Goal: Information Seeking & Learning: Obtain resource

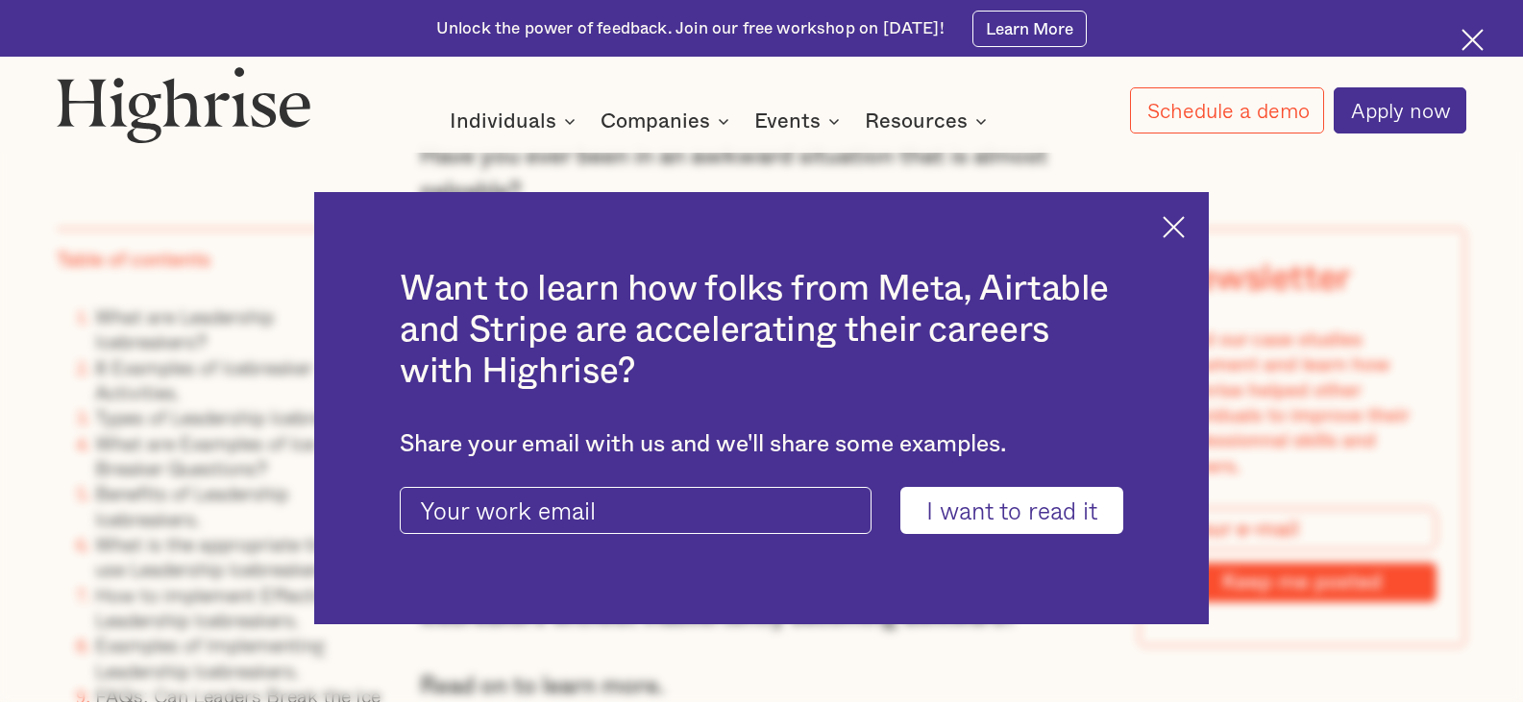
scroll to position [1537, 0]
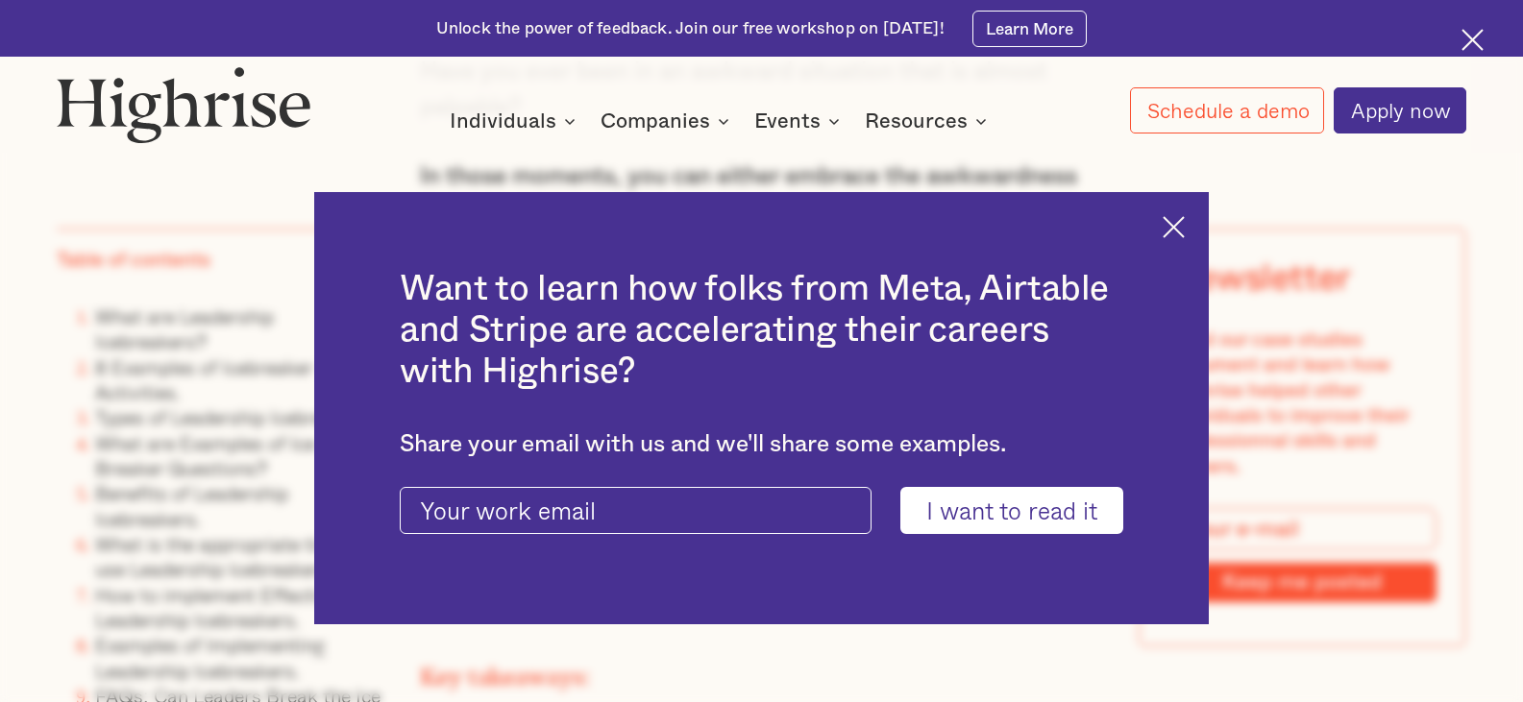
click at [1184, 225] on img at bounding box center [1173, 227] width 22 height 22
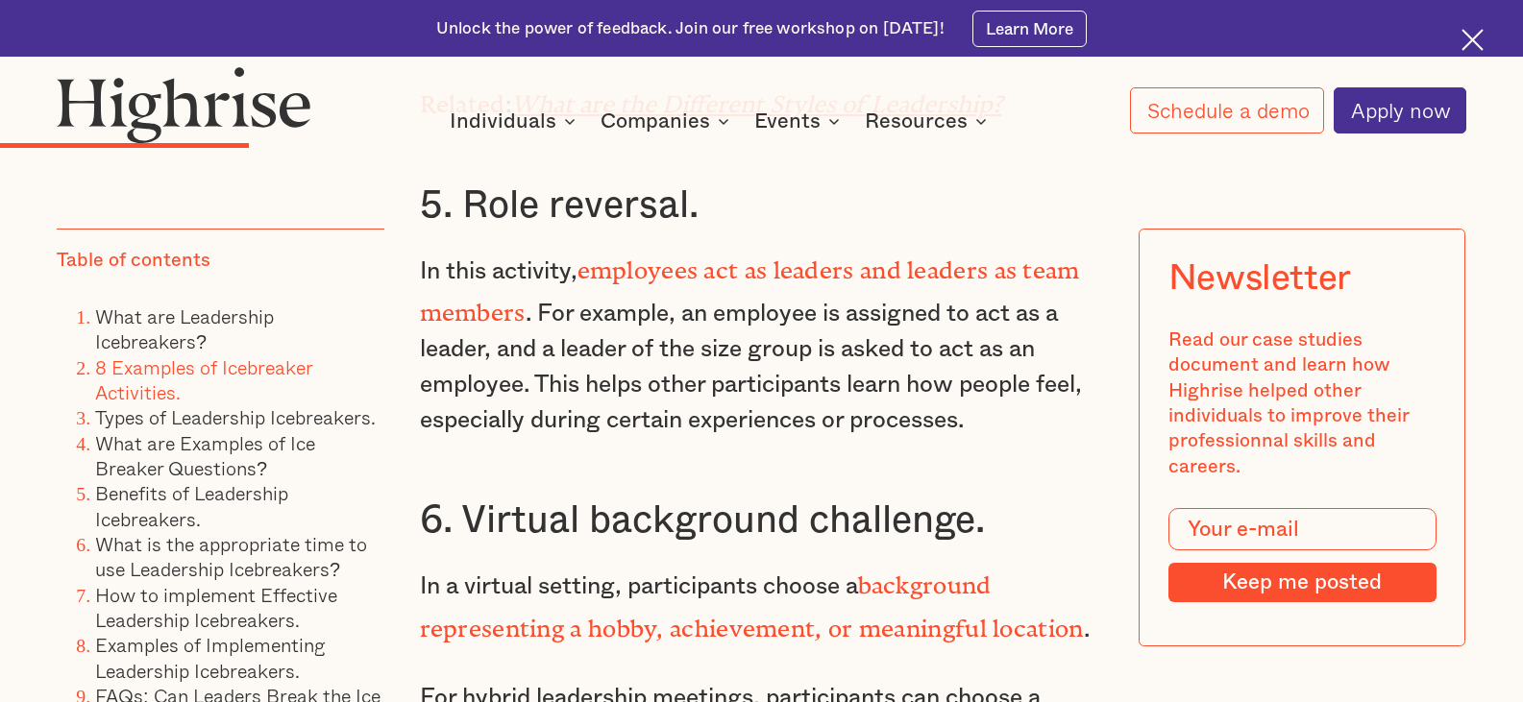
scroll to position [6052, 0]
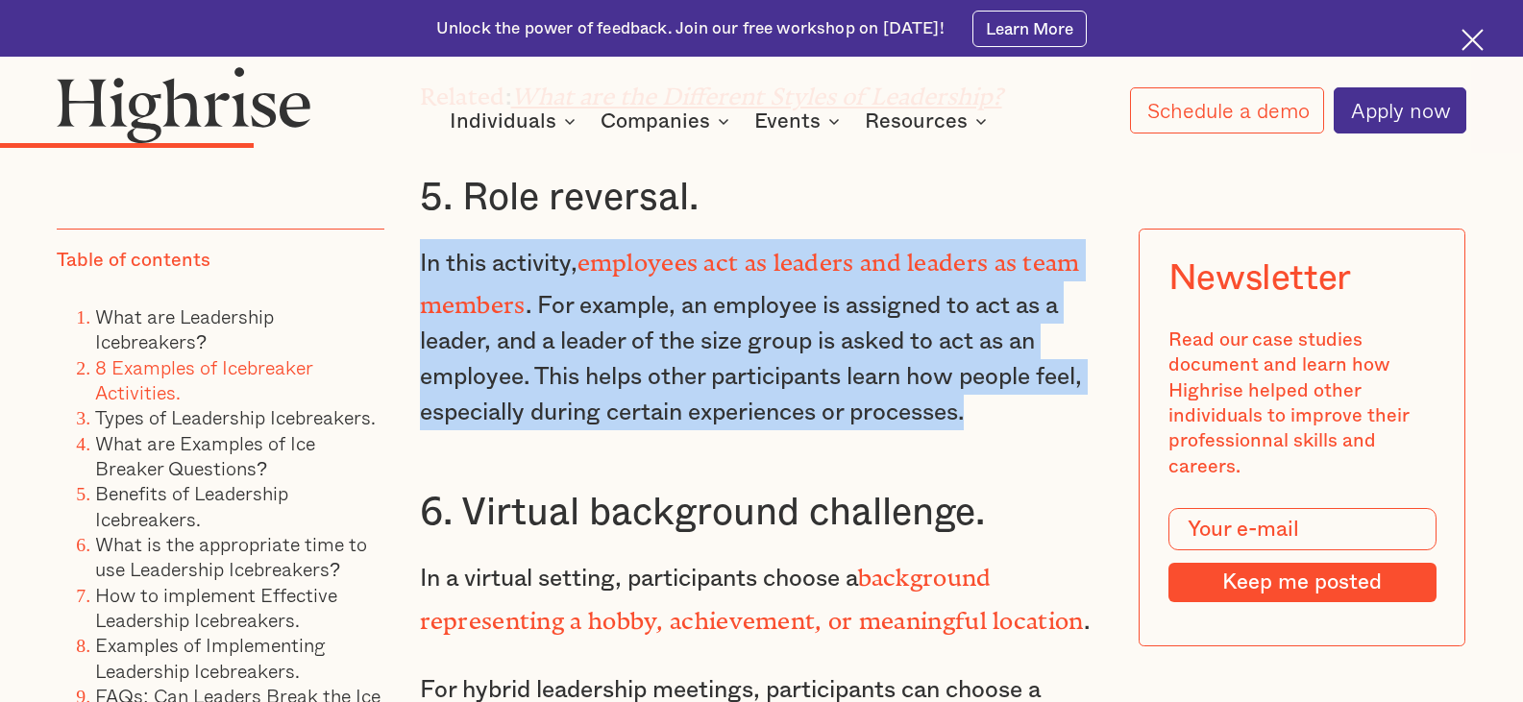
drag, startPoint x: 998, startPoint y: 403, endPoint x: 416, endPoint y: 256, distance: 600.4
click at [420, 256] on p "In this activity, employees act as leaders and leaders as team members . For ex…" at bounding box center [762, 335] width 684 height 192
copy p "In this activity, employees act as leaders and leaders as team members . For ex…"
drag, startPoint x: 463, startPoint y: 195, endPoint x: 1007, endPoint y: 401, distance: 581.3
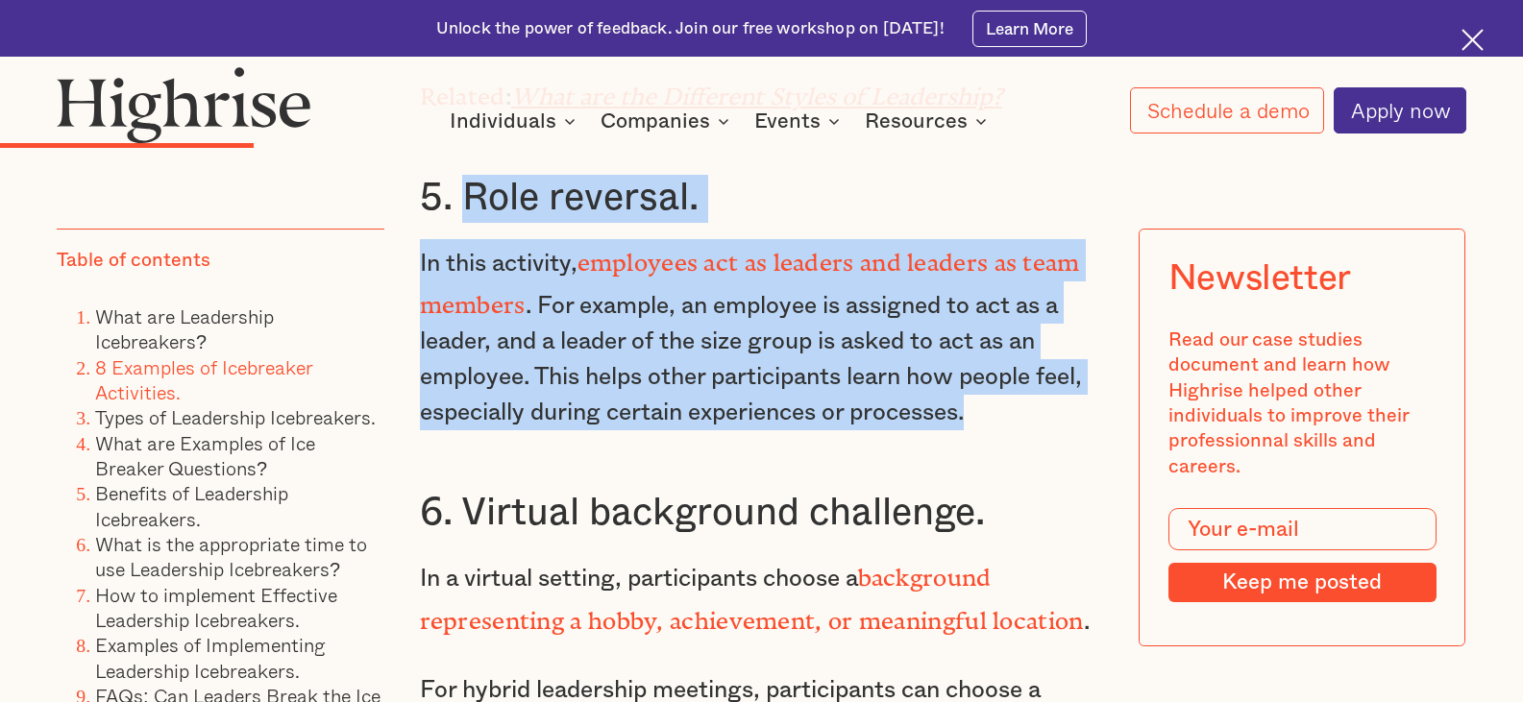
copy div "Role reversal. In this activity, employees act as leaders and leaders as team m…"
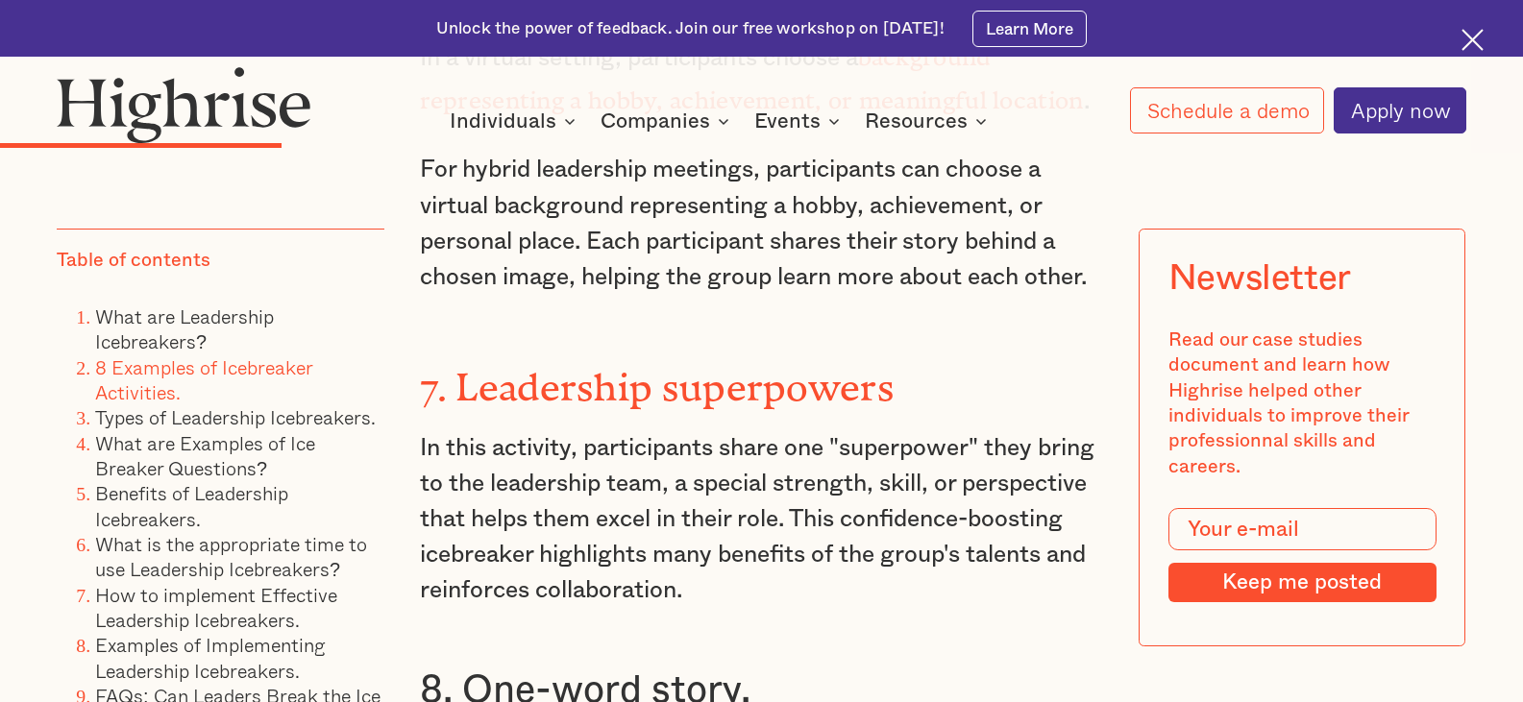
scroll to position [6628, 0]
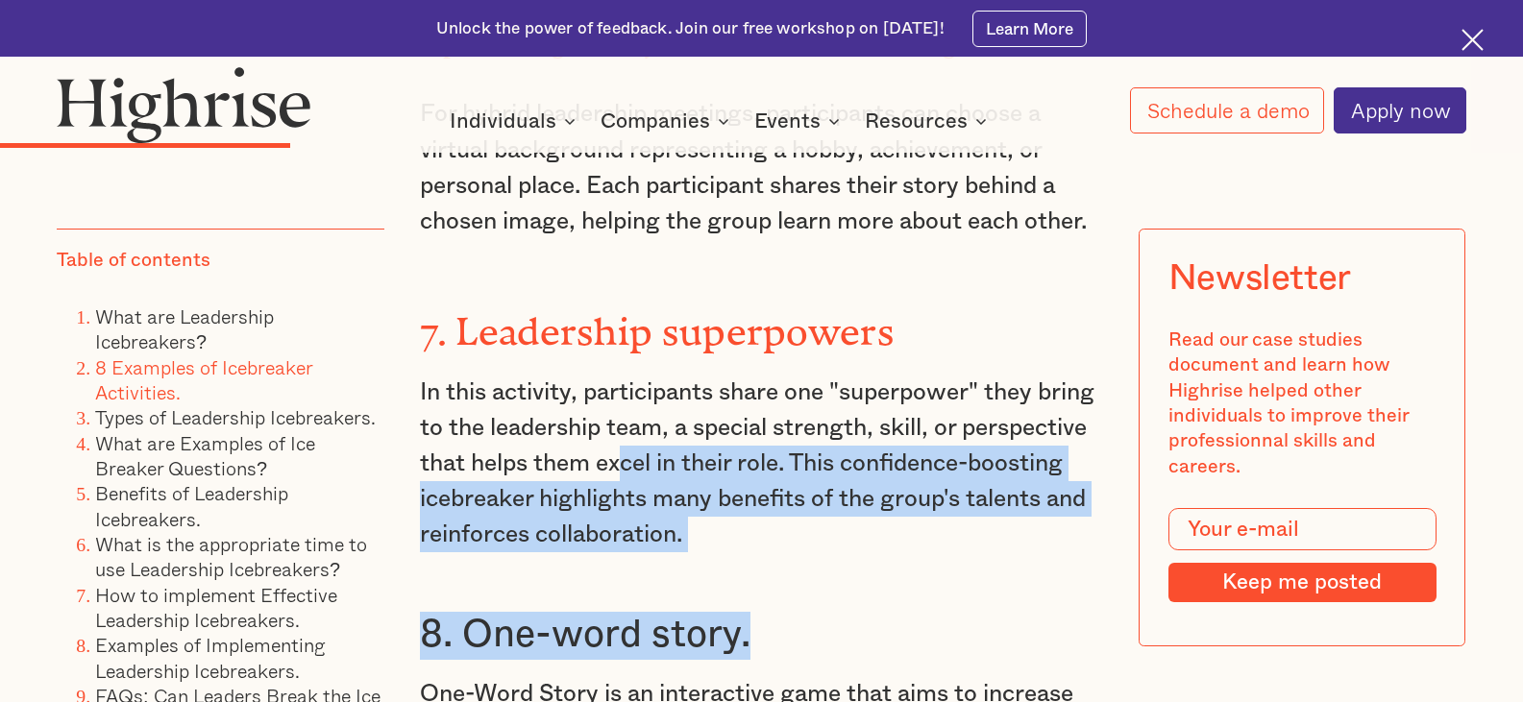
drag, startPoint x: 1033, startPoint y: 529, endPoint x: 760, endPoint y: 439, distance: 287.4
drag, startPoint x: 786, startPoint y: 500, endPoint x: 922, endPoint y: 496, distance: 136.5
click at [787, 501] on p "In this activity, participants share one "superpower" they bring to the leaders…" at bounding box center [762, 464] width 684 height 179
click at [993, 513] on p "In this activity, participants share one "superpower" they bring to the leaders…" at bounding box center [762, 464] width 684 height 179
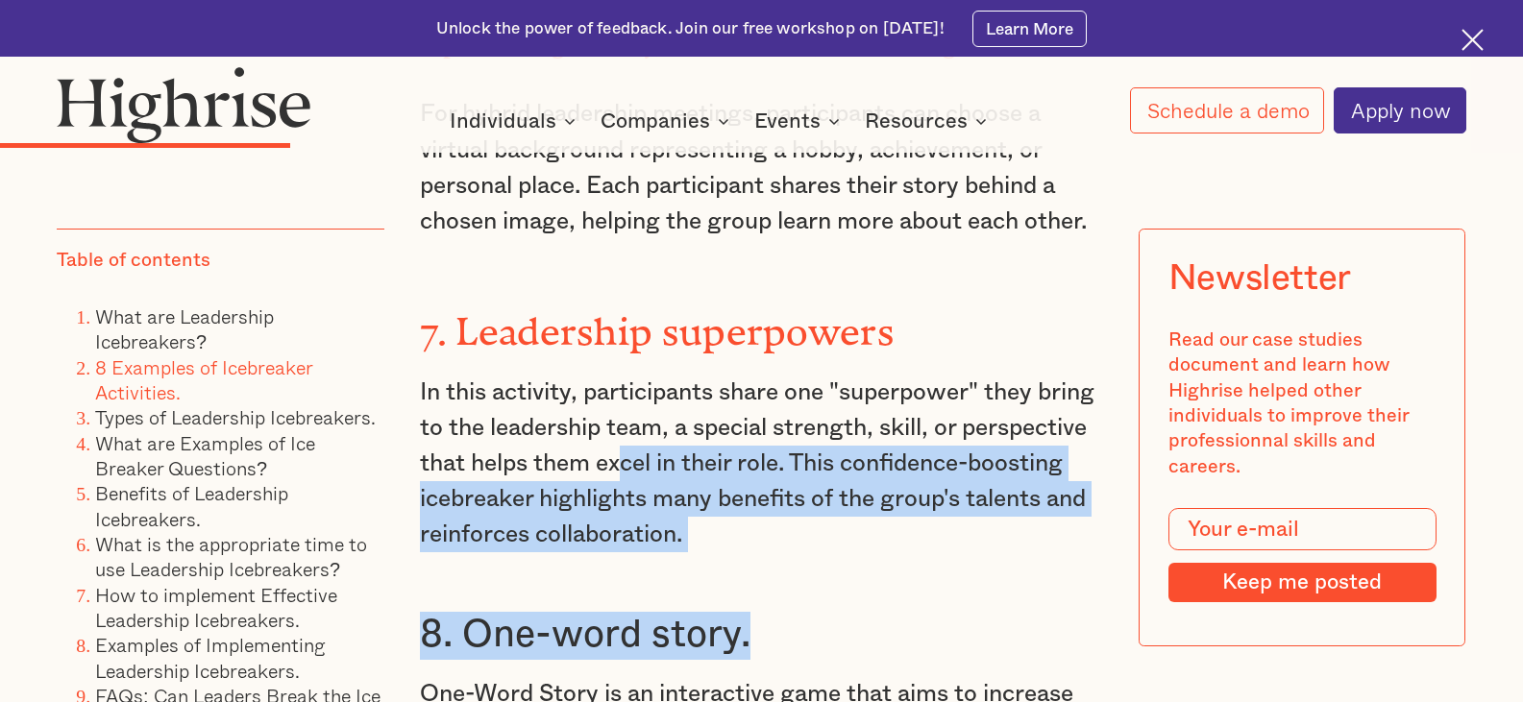
drag, startPoint x: 993, startPoint y: 513, endPoint x: 976, endPoint y: 525, distance: 20.8
click at [993, 514] on p "In this activity, participants share one "superpower" they bring to the leaders…" at bounding box center [762, 464] width 684 height 179
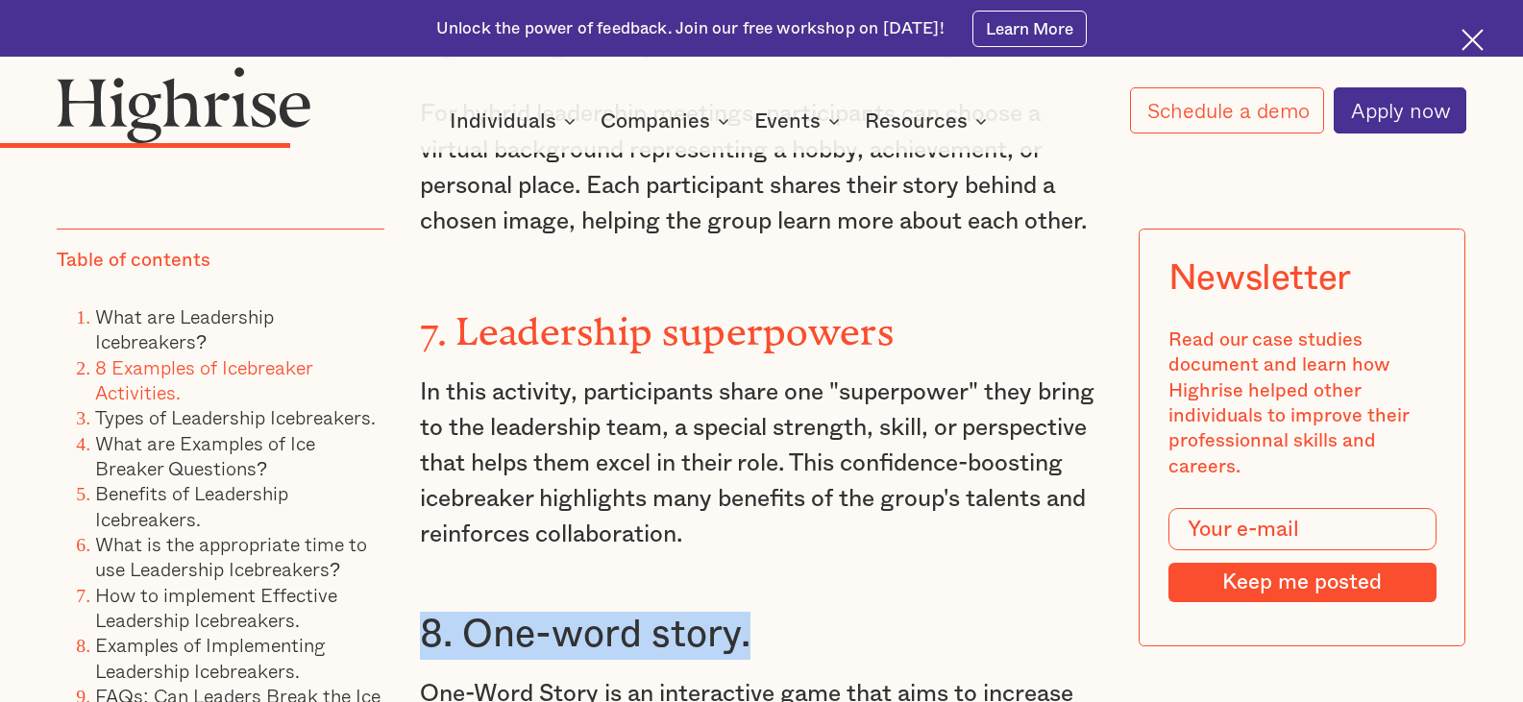
click at [976, 520] on p "In this activity, participants share one "superpower" they bring to the leaders…" at bounding box center [762, 464] width 684 height 179
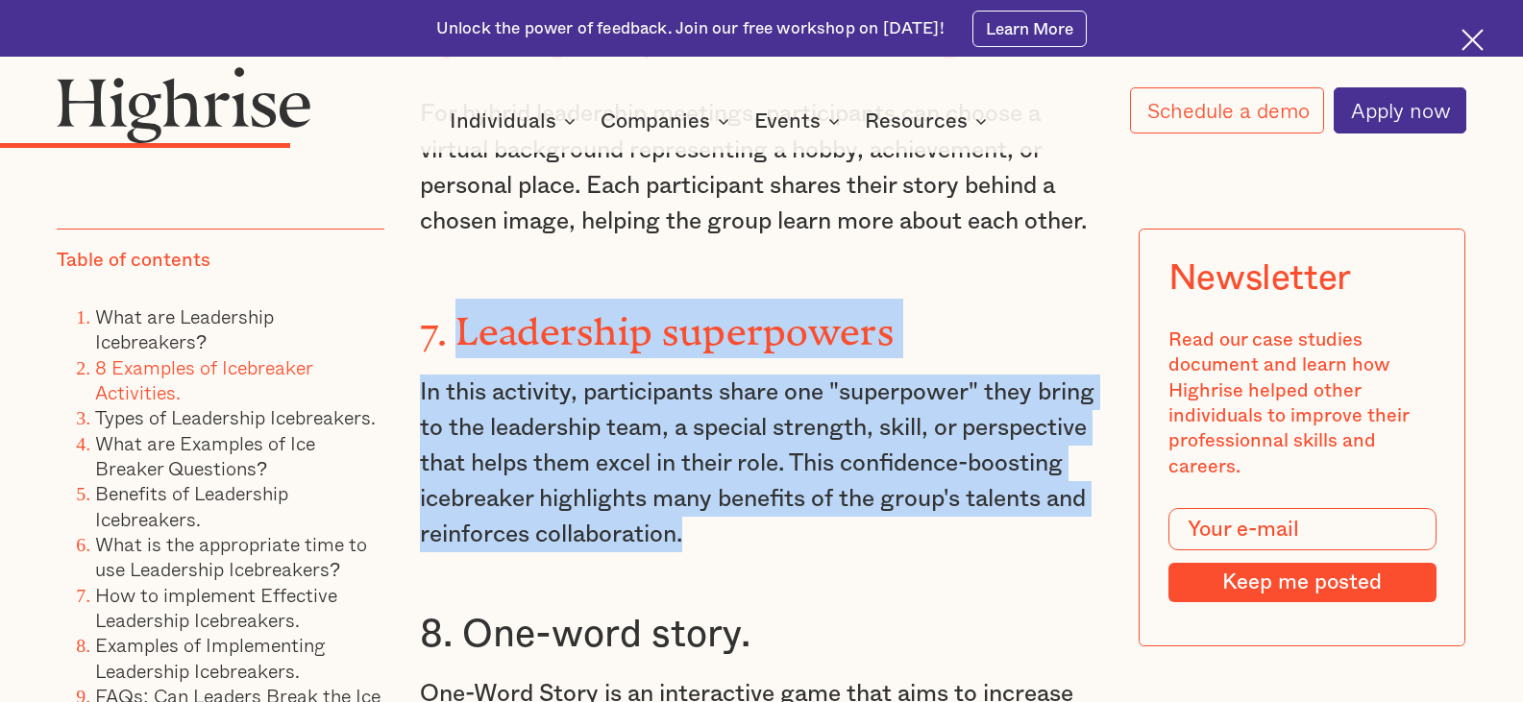
drag, startPoint x: 946, startPoint y: 519, endPoint x: 451, endPoint y: 329, distance: 530.0
copy div "Leadership superpowers In this activity, participants share one "superpower" th…"
click at [995, 518] on p "In this activity, participants share one "superpower" they bring to the leaders…" at bounding box center [762, 464] width 684 height 179
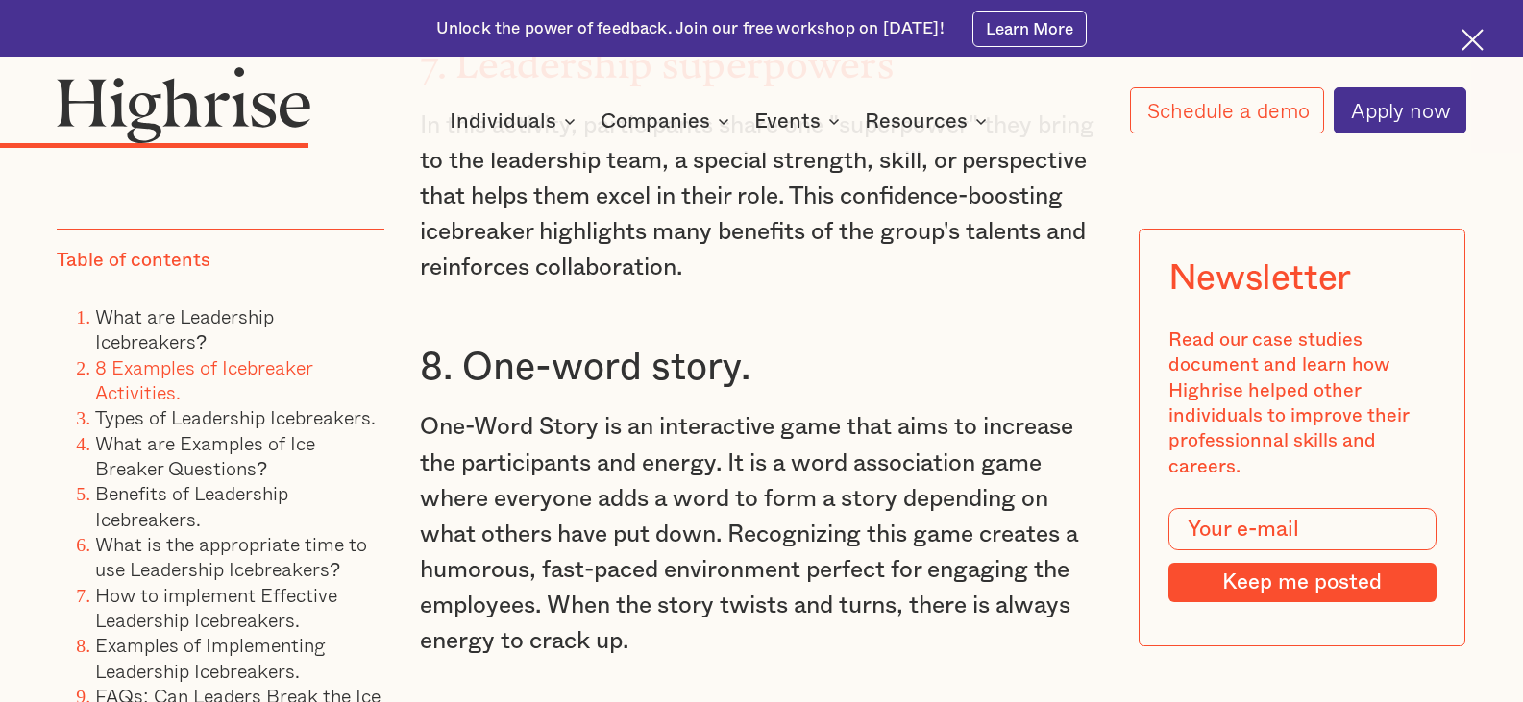
scroll to position [6917, 0]
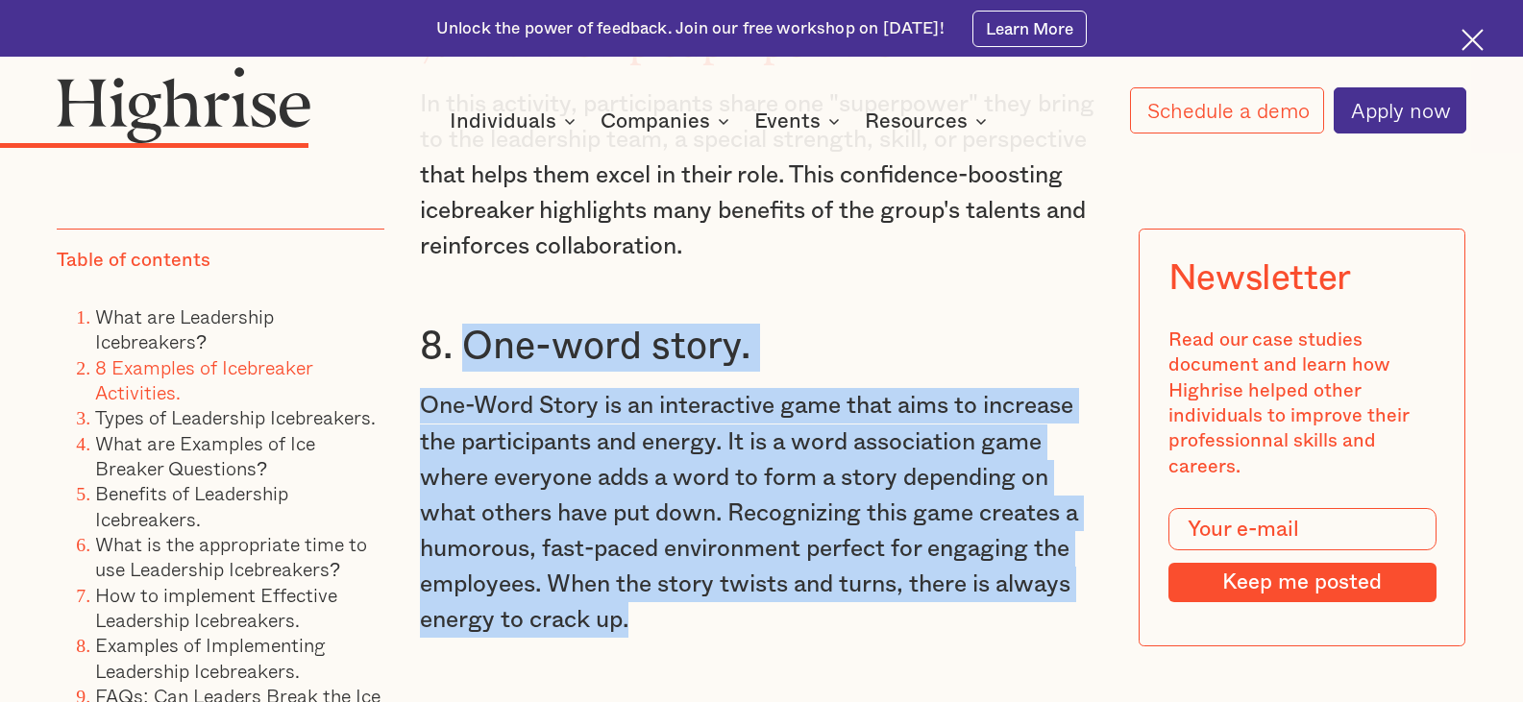
drag, startPoint x: 639, startPoint y: 608, endPoint x: 465, endPoint y: 313, distance: 342.4
copy div "One-word story. One-Word Story is an interactive game that aims to increase the…"
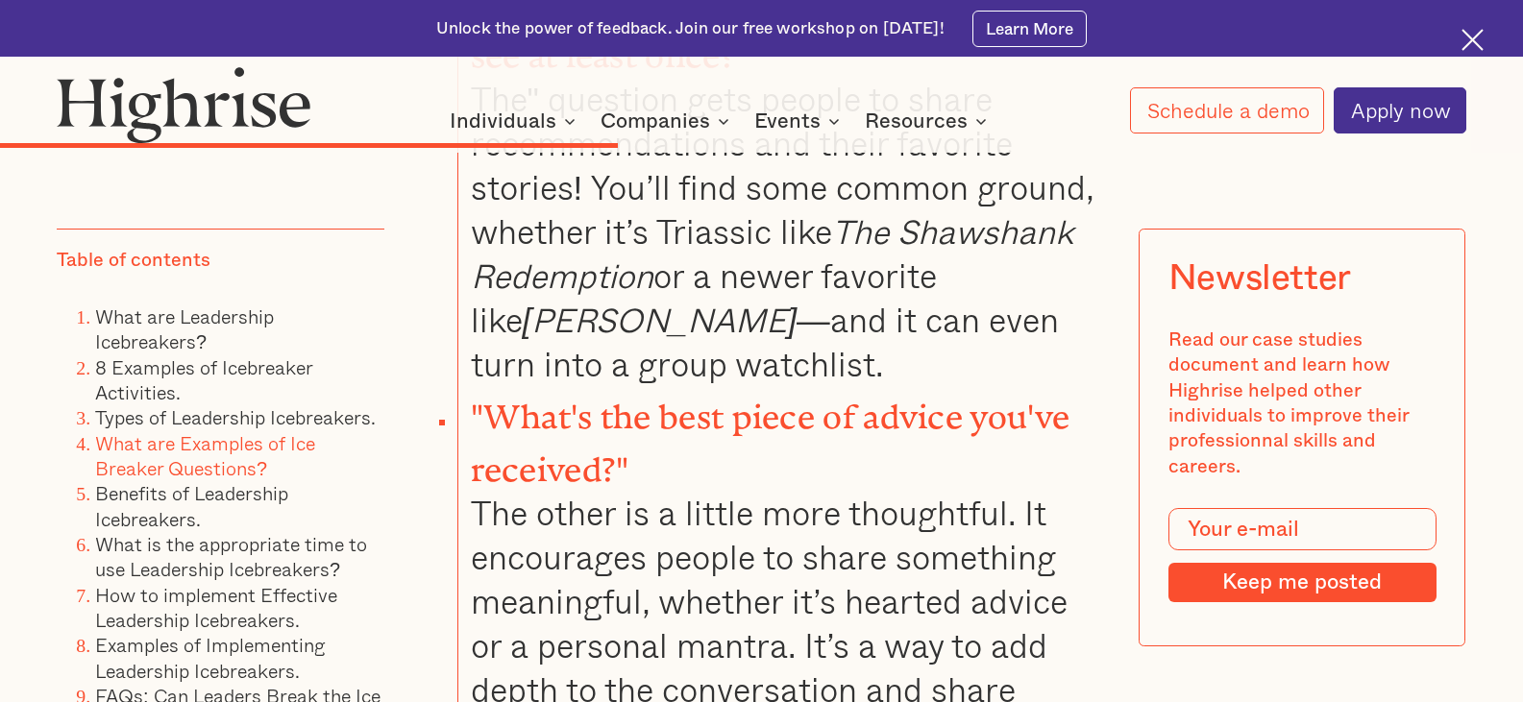
scroll to position [11816, 0]
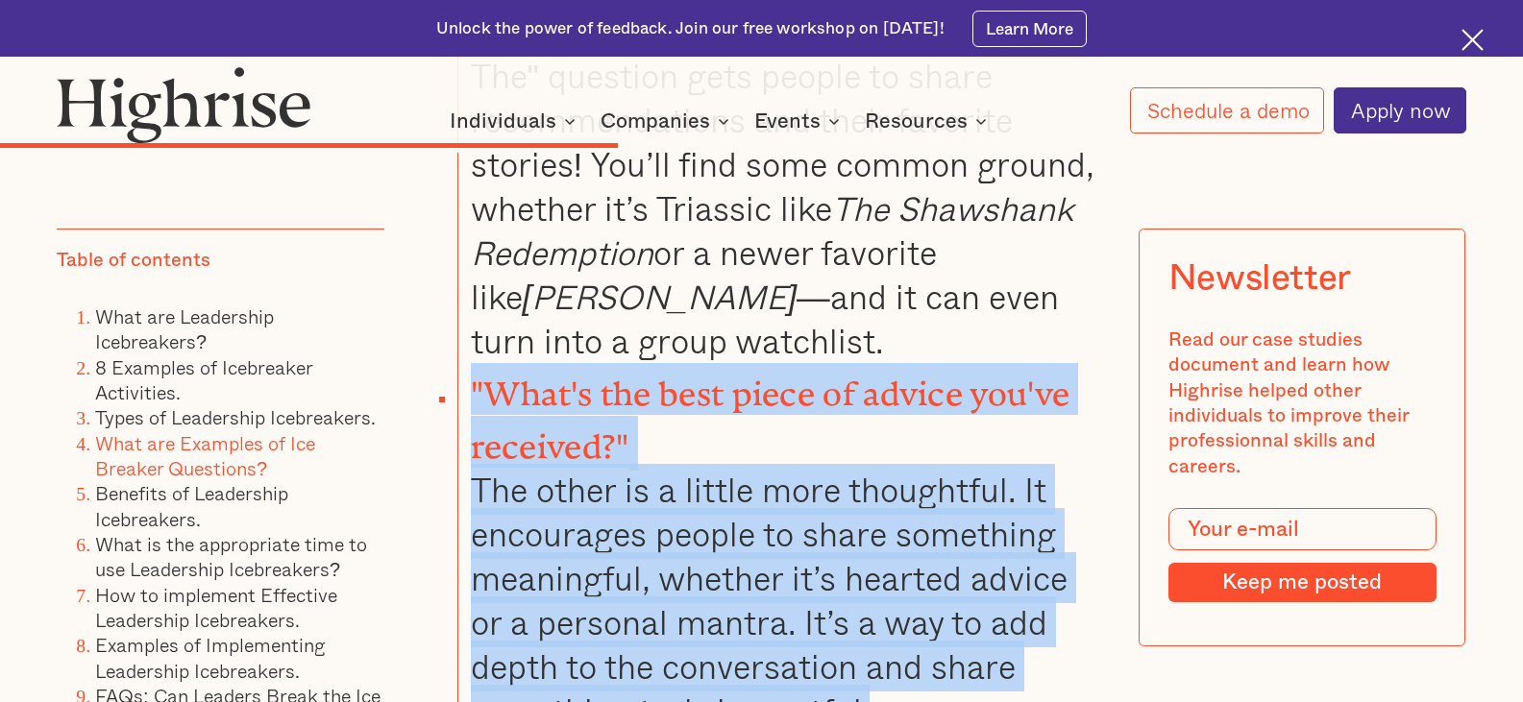
drag, startPoint x: 915, startPoint y: 611, endPoint x: 461, endPoint y: 290, distance: 556.2
click at [461, 363] on li ""What's the best piece of advice you've received?" The other is a little more t…" at bounding box center [780, 548] width 646 height 370
copy li ""What's the best piece of advice you've received?" The other is a little more t…"
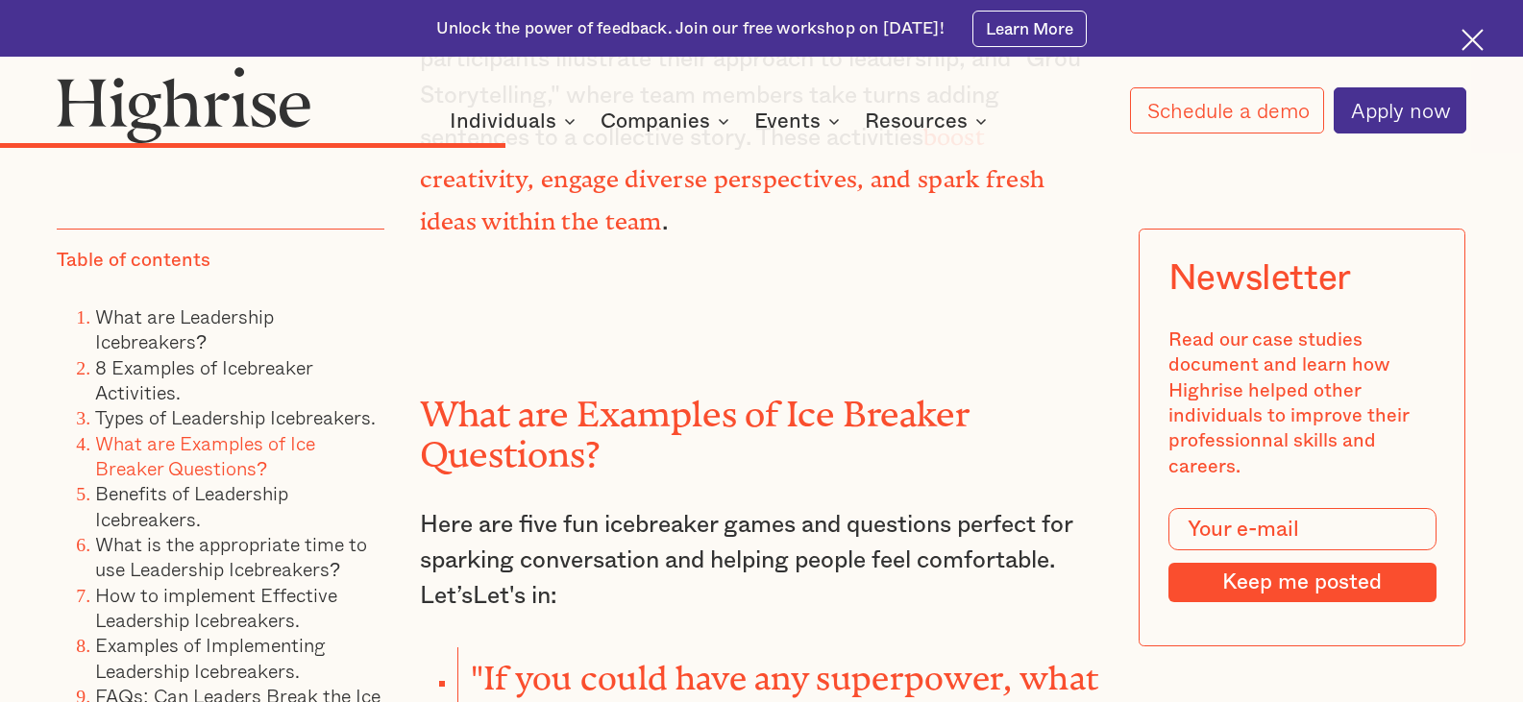
scroll to position [9894, 0]
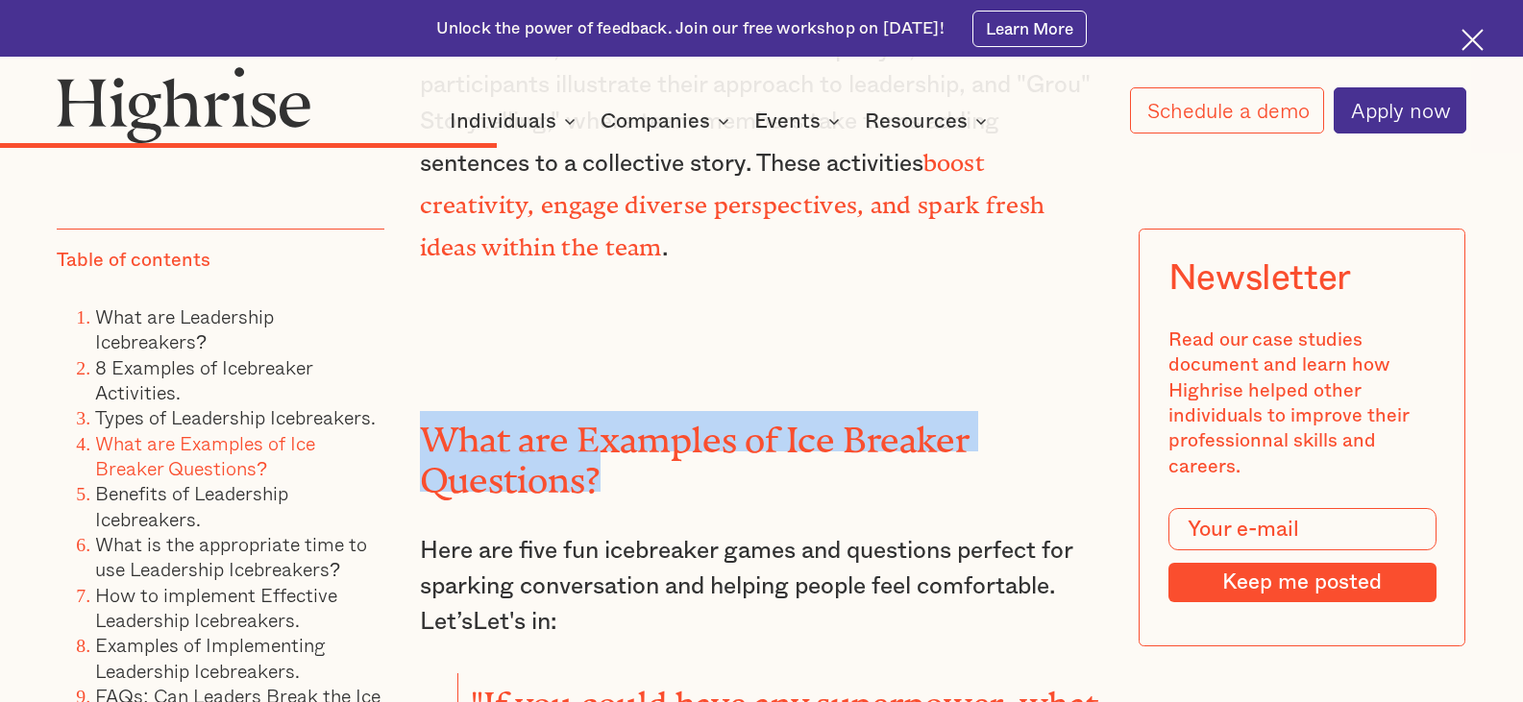
drag, startPoint x: 628, startPoint y: 419, endPoint x: 427, endPoint y: 364, distance: 208.1
click at [427, 411] on h2 "What are Examples of Ice Breaker Questions?" at bounding box center [762, 451] width 684 height 81
copy h2 "What are Examples of Ice Breaker Questions?"
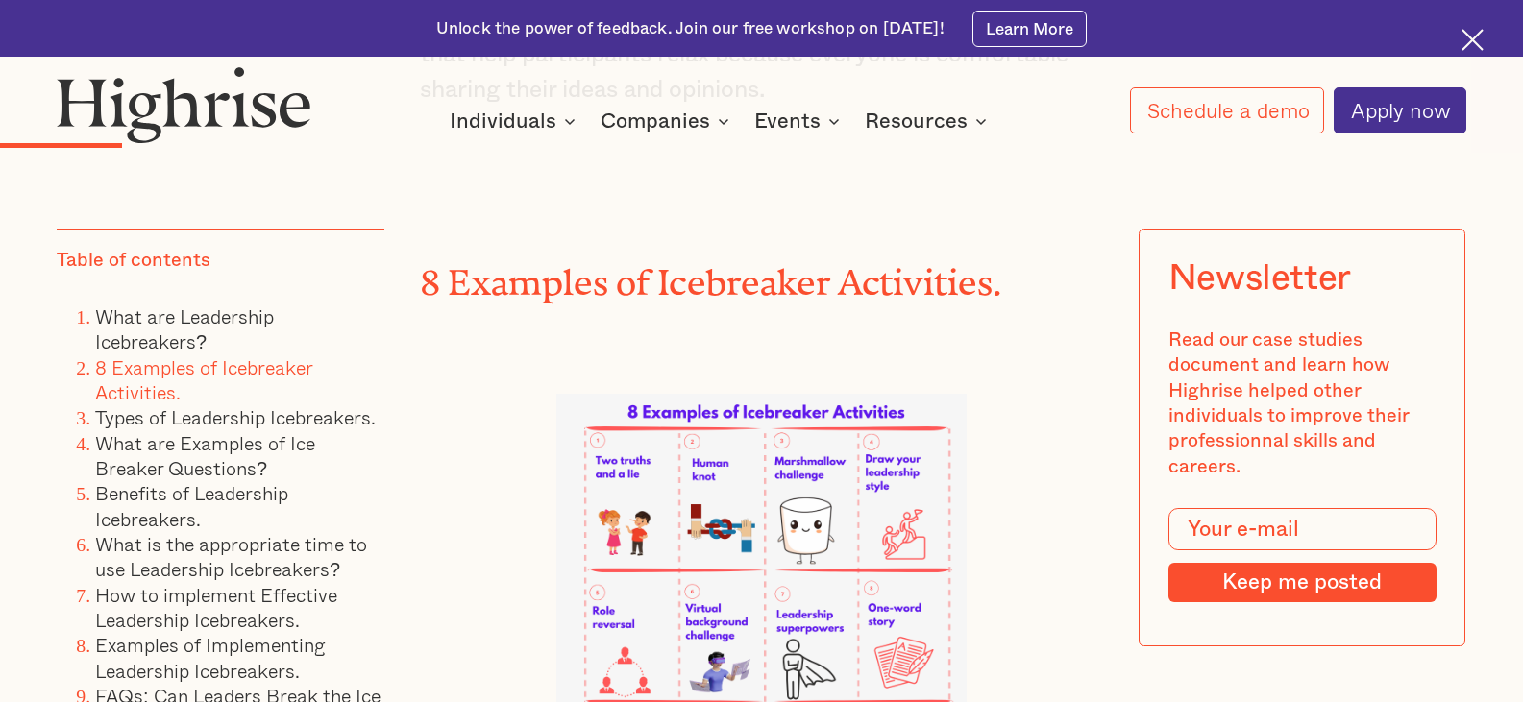
scroll to position [3939, 0]
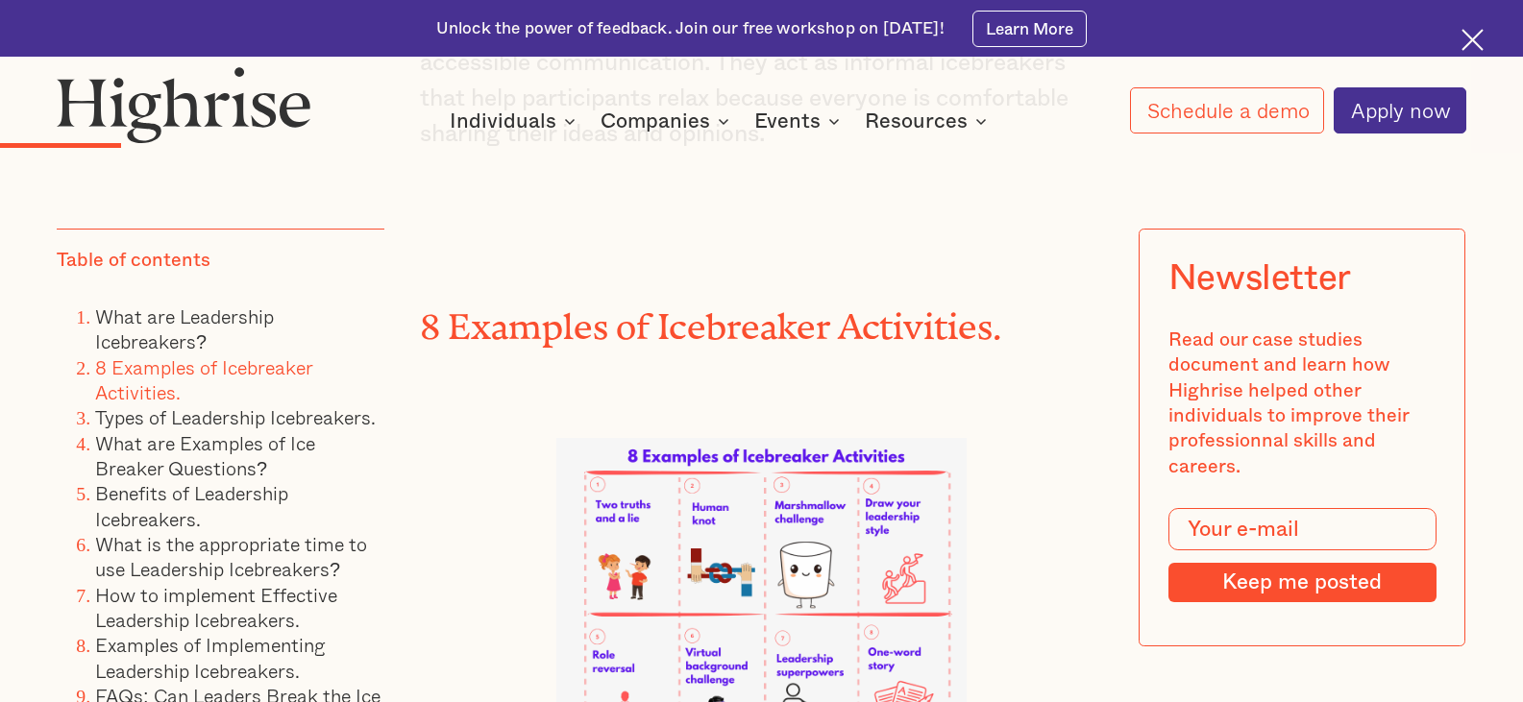
click at [1015, 324] on h2 "8 Examples of Icebreaker Activities." at bounding box center [762, 318] width 684 height 40
click at [1014, 327] on h2 "8 Examples of Icebreaker Activities." at bounding box center [762, 318] width 684 height 40
click at [1010, 333] on h2 "8 Examples of Icebreaker Activities." at bounding box center [762, 318] width 684 height 40
click at [997, 336] on h2 "8 Examples of Icebreaker Activities." at bounding box center [762, 318] width 684 height 40
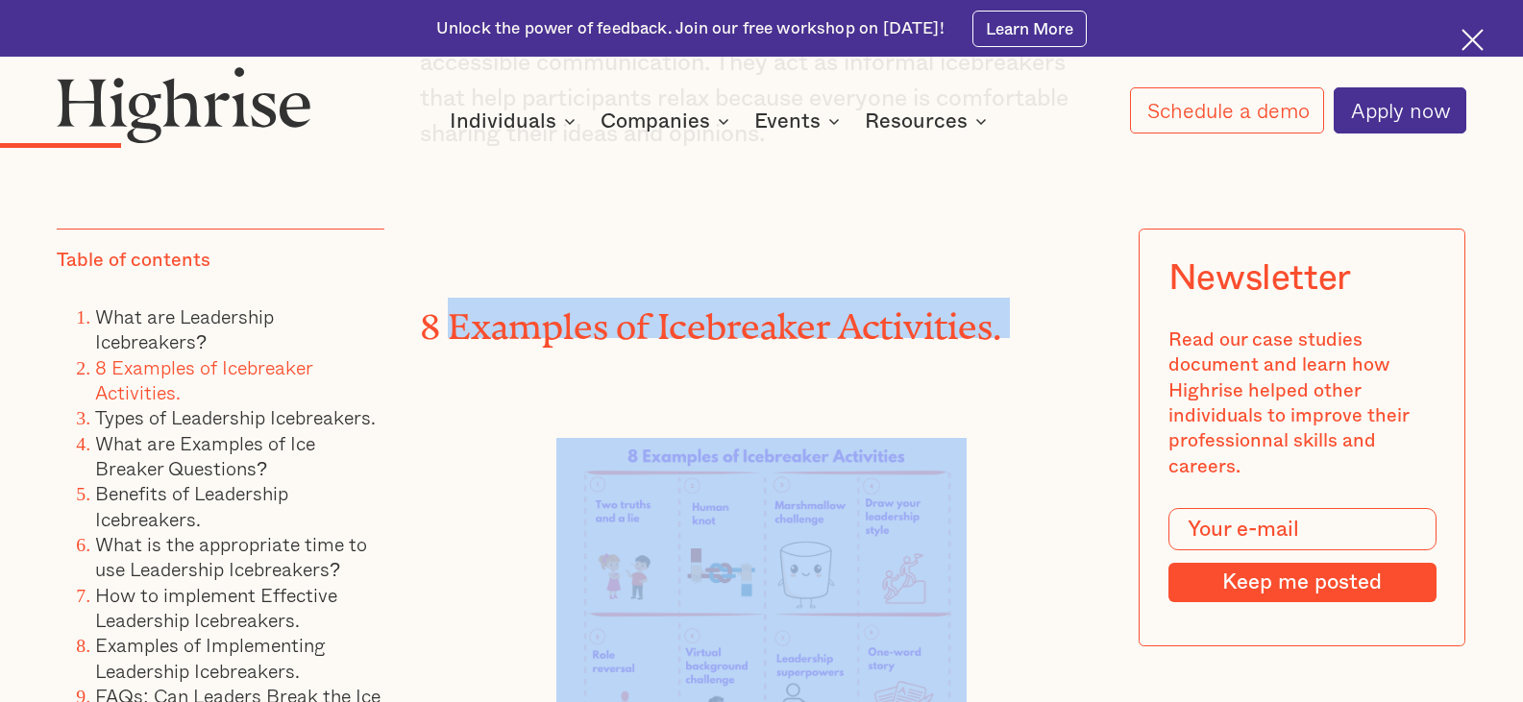
drag, startPoint x: 442, startPoint y: 318, endPoint x: 1026, endPoint y: 353, distance: 585.1
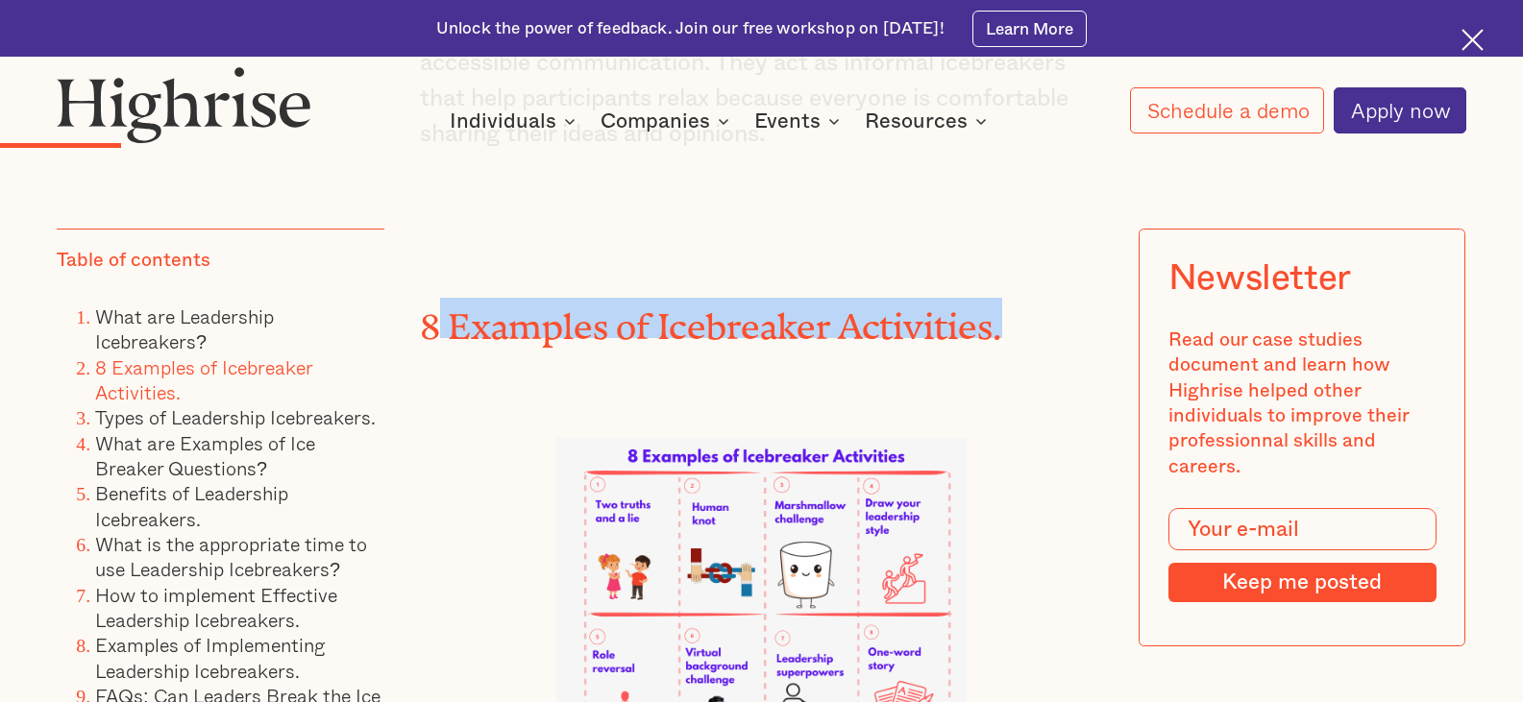
drag, startPoint x: 440, startPoint y: 316, endPoint x: 1010, endPoint y: 342, distance: 570.2
click at [1010, 338] on h2 "8 Examples of Icebreaker Activities." at bounding box center [762, 318] width 684 height 40
copy h2 "Examples of Icebreaker Activities."
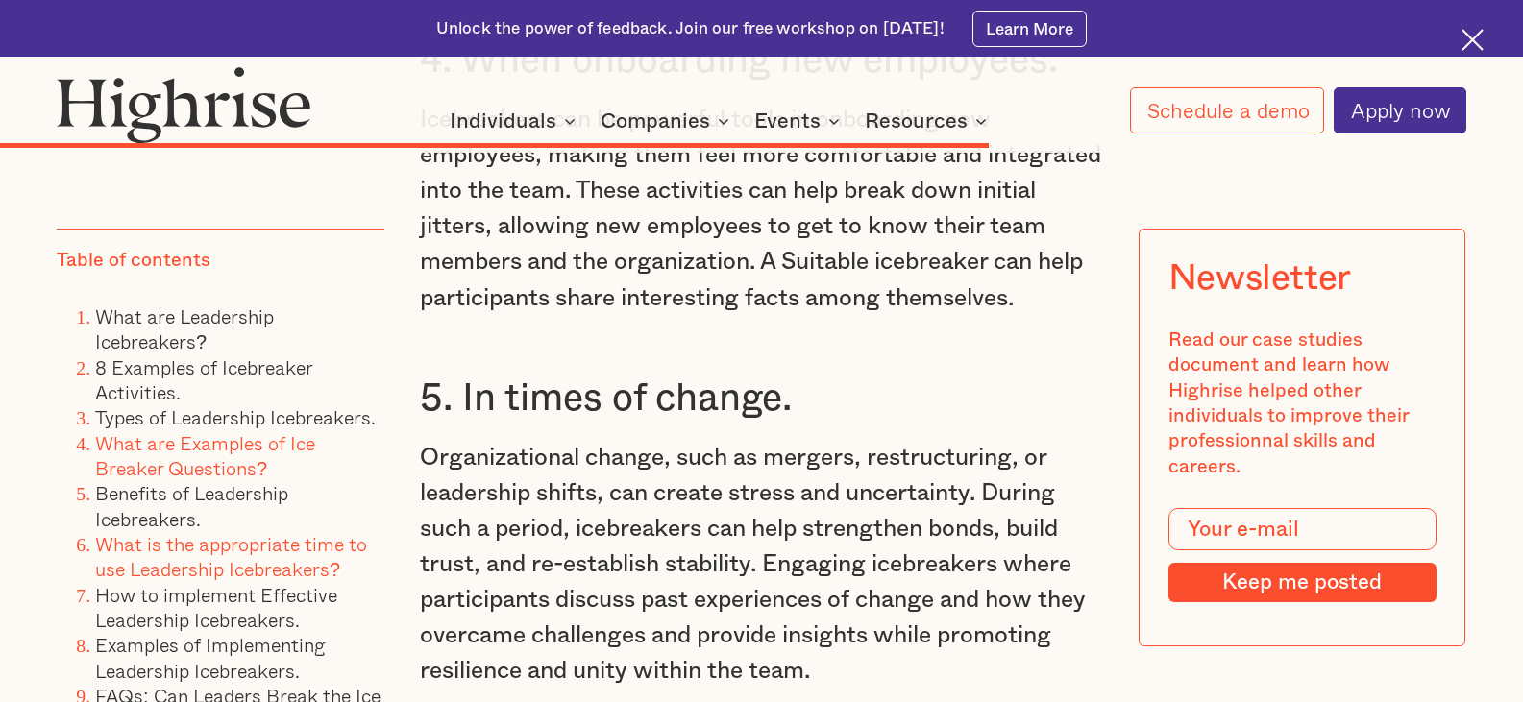
scroll to position [17781, 0]
